Goal: Navigation & Orientation: Locate item on page

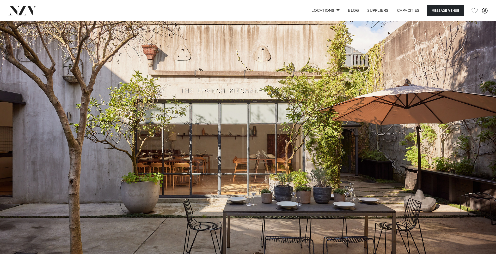
click at [228, 176] on img at bounding box center [248, 137] width 496 height 233
